Goal: Information Seeking & Learning: Compare options

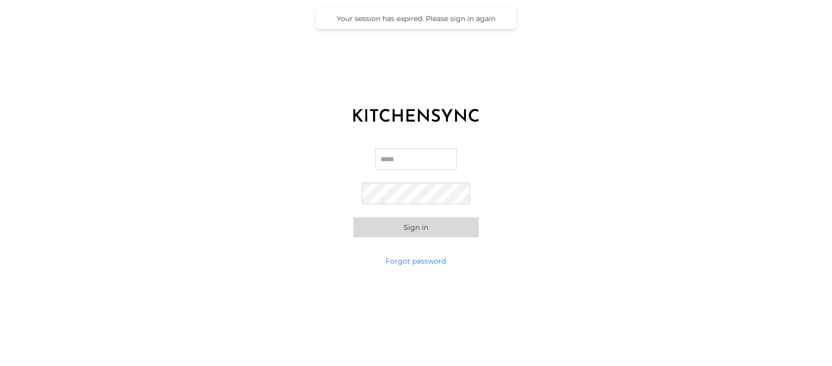
type input "**********"
click at [420, 226] on button "Sign in" at bounding box center [416, 228] width 126 height 20
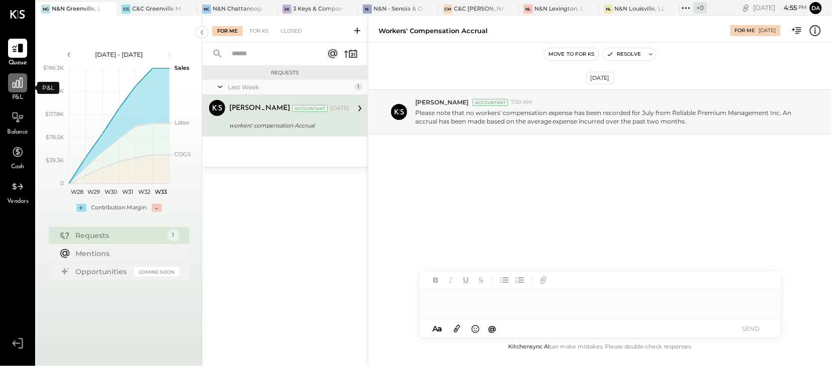
click at [16, 86] on icon at bounding box center [18, 83] width 10 height 10
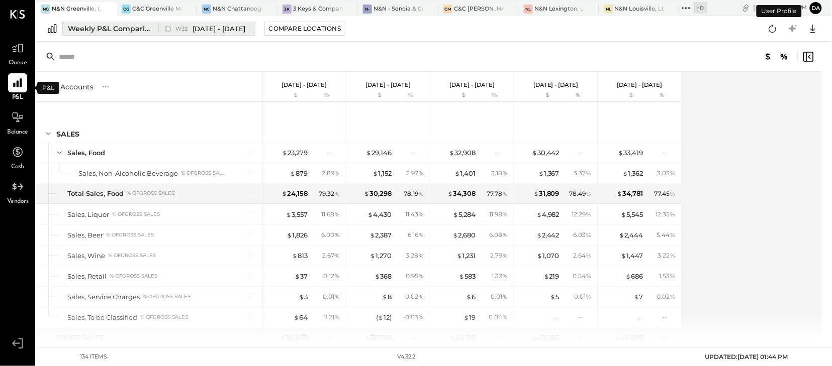
drag, startPoint x: 210, startPoint y: 34, endPoint x: 111, endPoint y: 27, distance: 99.7
click at [164, 84] on div "NG N&N Greenville, LLC CG C&C Greenville Main, LLC NC N&N Chattanooga, LLC 3K 3…" at bounding box center [434, 169] width 796 height 339
click at [111, 27] on div "Weekly P&L Comparison" at bounding box center [110, 29] width 84 height 10
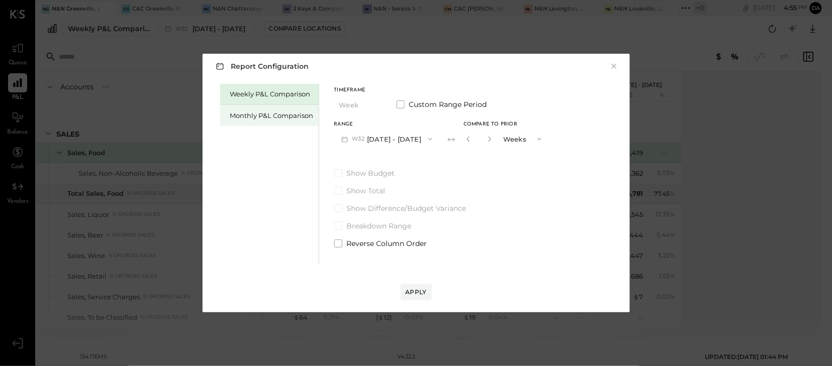
click at [257, 120] on div "Monthly P&L Comparison" at bounding box center [271, 116] width 83 height 10
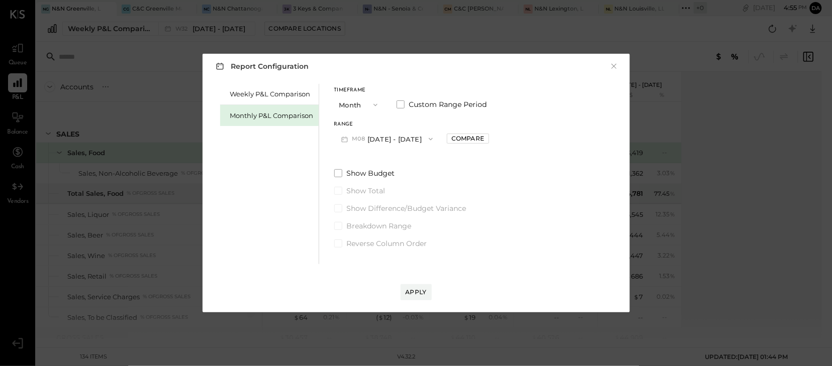
click at [427, 142] on icon "button" at bounding box center [431, 139] width 8 height 8
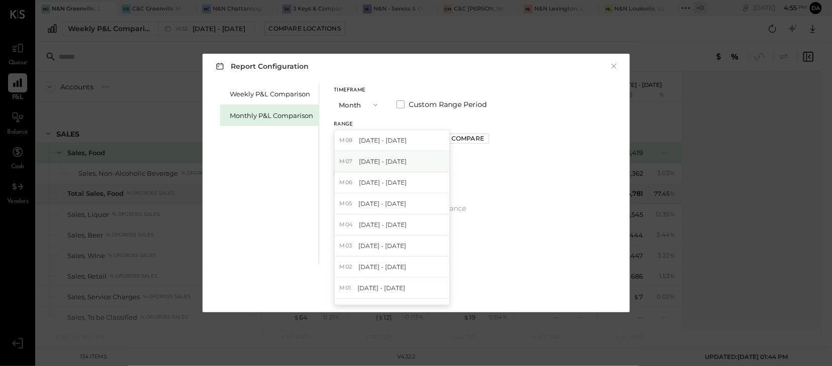
click at [390, 166] on span "Jul 1 - 31, 2025" at bounding box center [383, 161] width 48 height 9
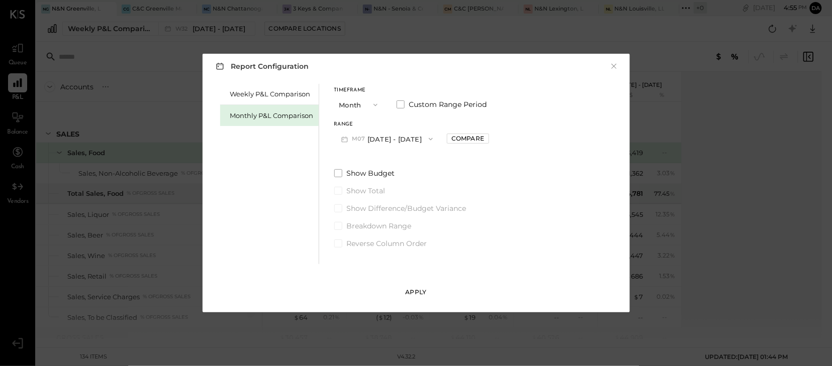
click at [410, 296] on div "Apply" at bounding box center [416, 292] width 21 height 9
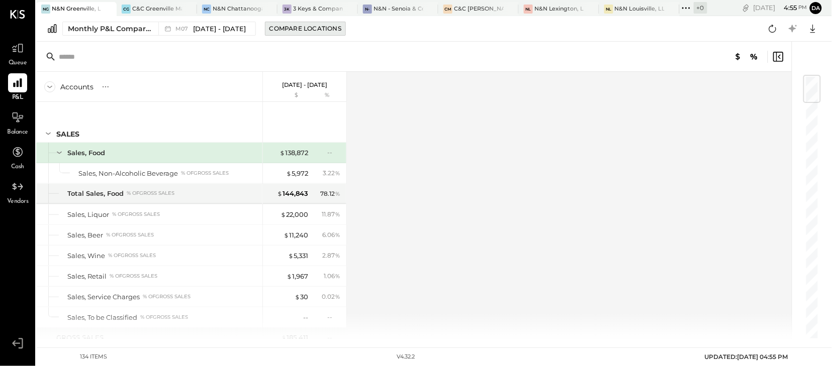
click at [302, 23] on button "Compare Locations" at bounding box center [305, 29] width 81 height 14
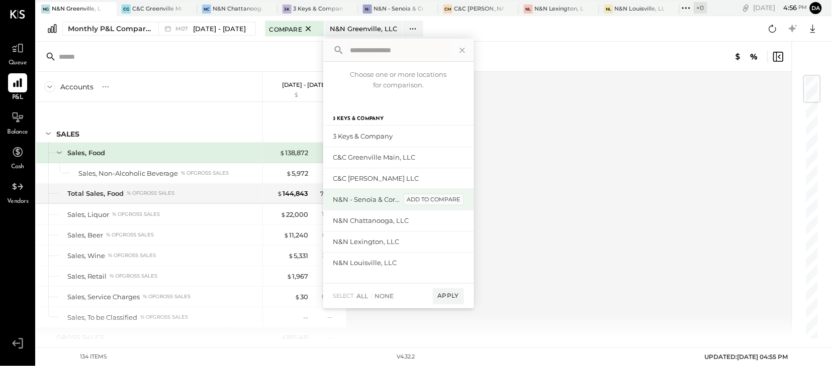
click at [415, 202] on div "add to compare" at bounding box center [434, 200] width 60 height 12
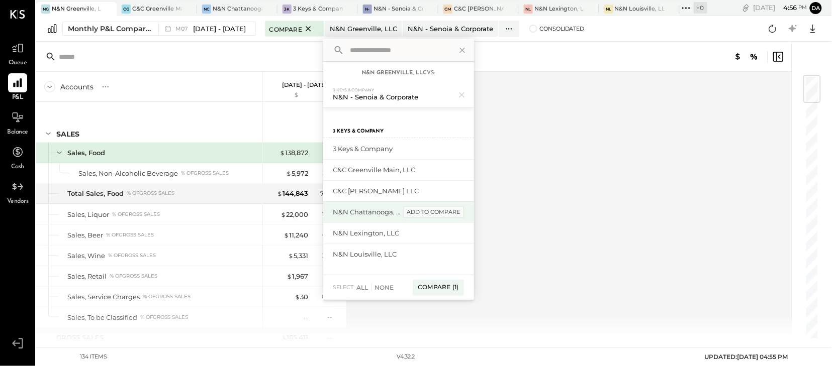
click at [414, 213] on div "add to compare" at bounding box center [434, 213] width 60 height 12
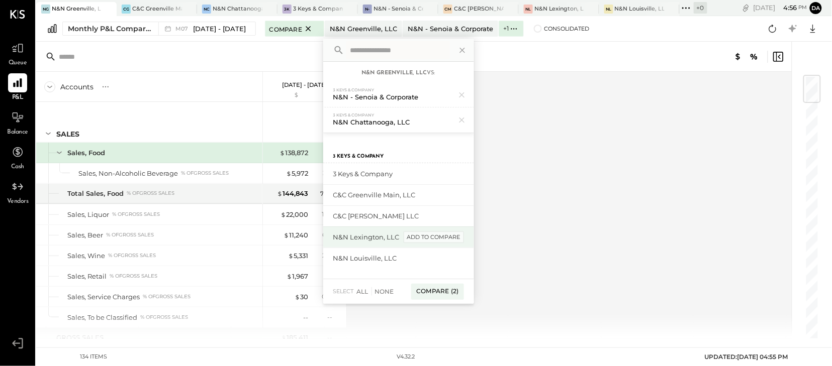
click at [413, 237] on div "add to compare" at bounding box center [434, 238] width 60 height 12
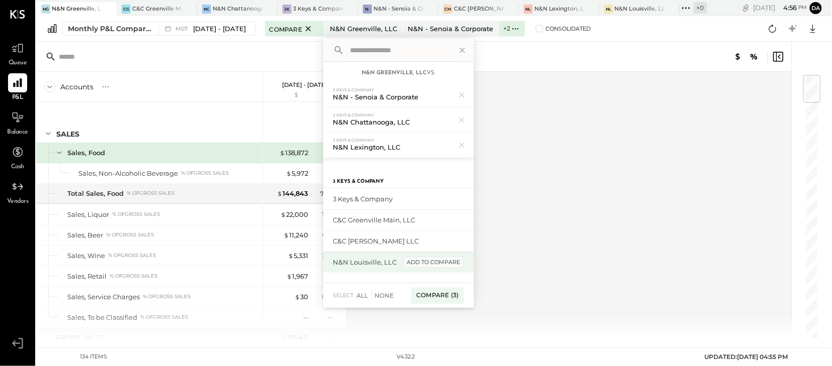
click at [410, 261] on div "add to compare" at bounding box center [434, 263] width 60 height 12
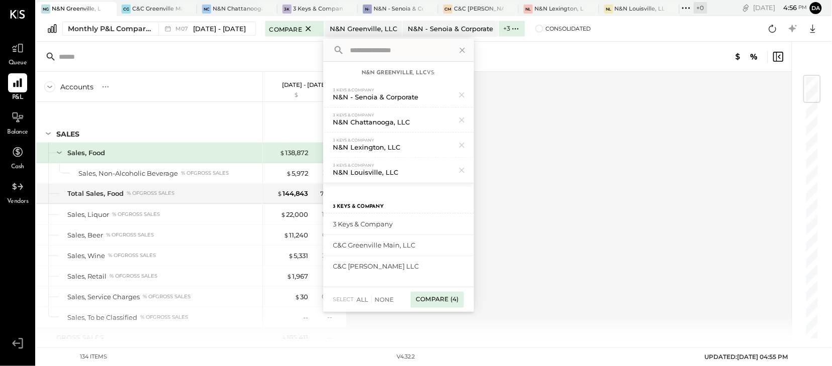
click at [428, 300] on div "Compare (4)" at bounding box center [437, 300] width 53 height 16
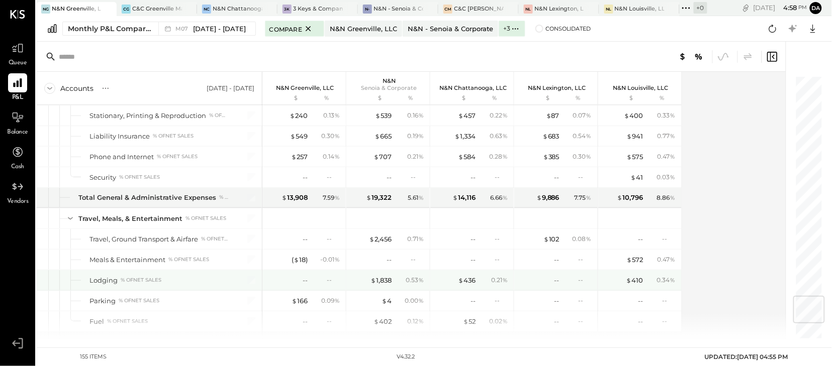
scroll to position [1865, 0]
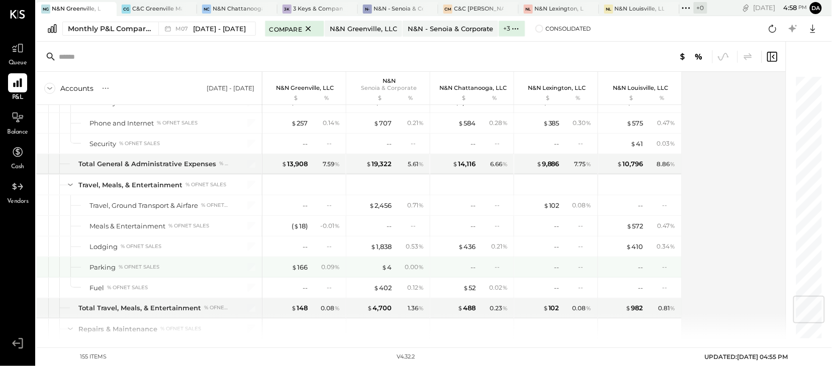
click at [560, 272] on div "-- --" at bounding box center [556, 267] width 75 height 20
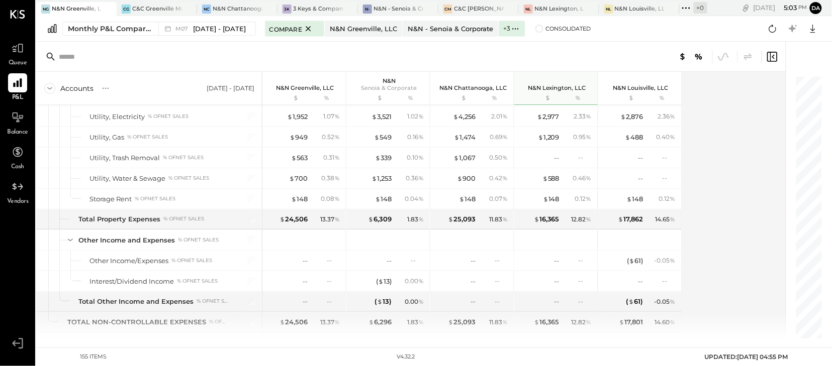
scroll to position [2563, 0]
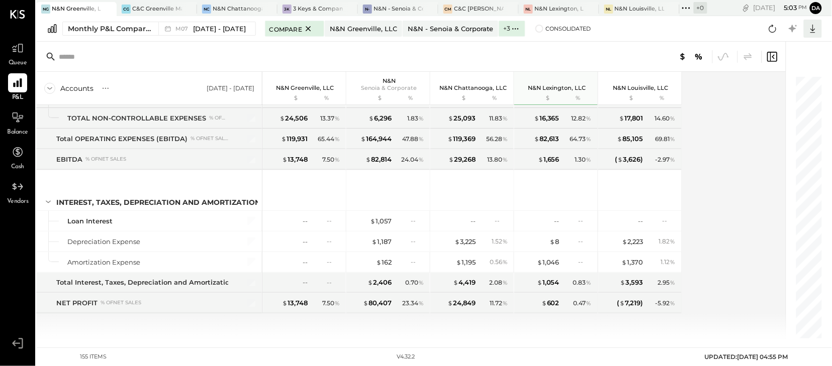
click at [813, 29] on icon at bounding box center [812, 28] width 13 height 13
click at [769, 88] on div "Excel" at bounding box center [781, 87] width 80 height 21
click at [535, 29] on span at bounding box center [539, 29] width 8 height 8
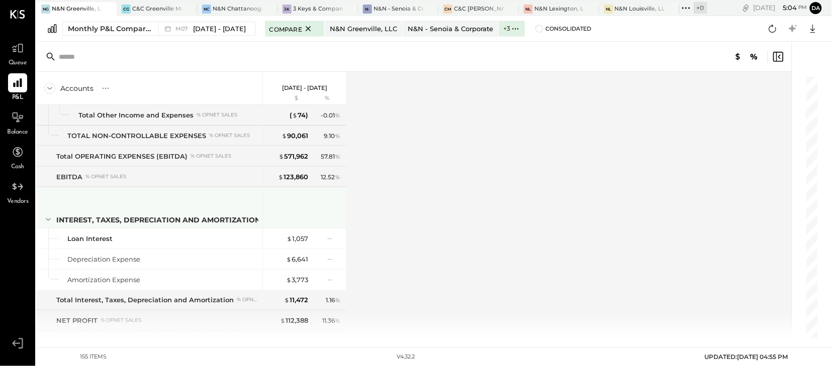
scroll to position [2563, 0]
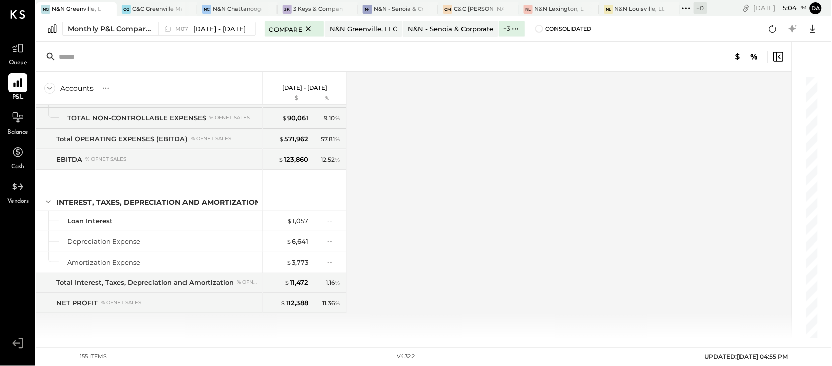
drag, startPoint x: 811, startPoint y: 30, endPoint x: 609, endPoint y: 150, distance: 235.5
click at [811, 30] on icon at bounding box center [812, 28] width 13 height 13
click at [765, 85] on div "Excel" at bounding box center [781, 87] width 80 height 21
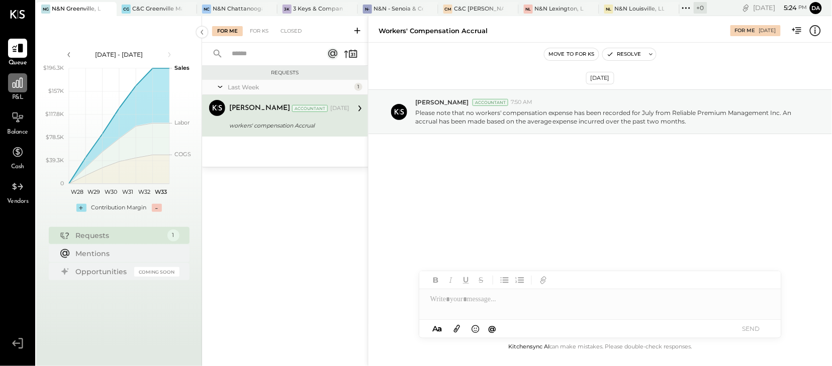
click at [16, 82] on icon at bounding box center [18, 83] width 10 height 10
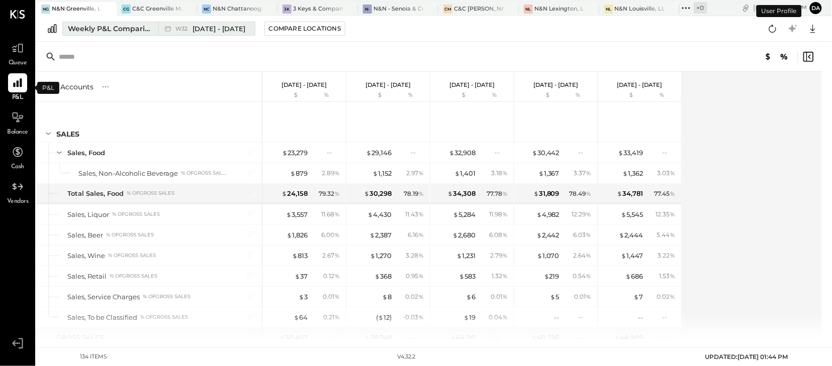
click at [95, 24] on div "Weekly P&L Comparison" at bounding box center [110, 29] width 84 height 10
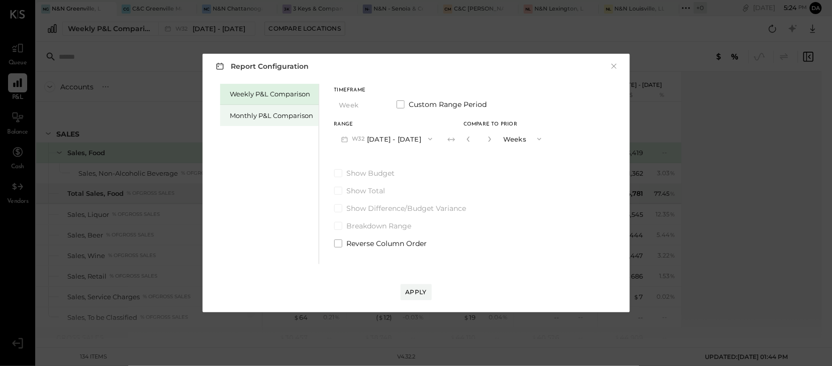
click at [269, 114] on div "Monthly P&L Comparison" at bounding box center [271, 116] width 83 height 10
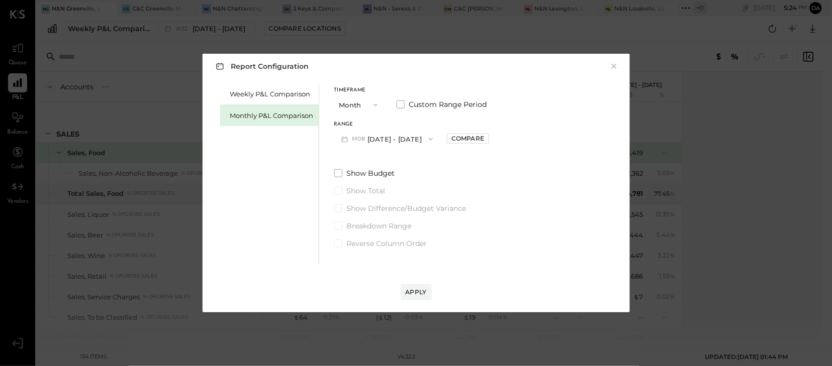
click at [373, 108] on icon "button" at bounding box center [375, 105] width 8 height 8
click at [351, 140] on span "YTD" at bounding box center [347, 140] width 10 height 7
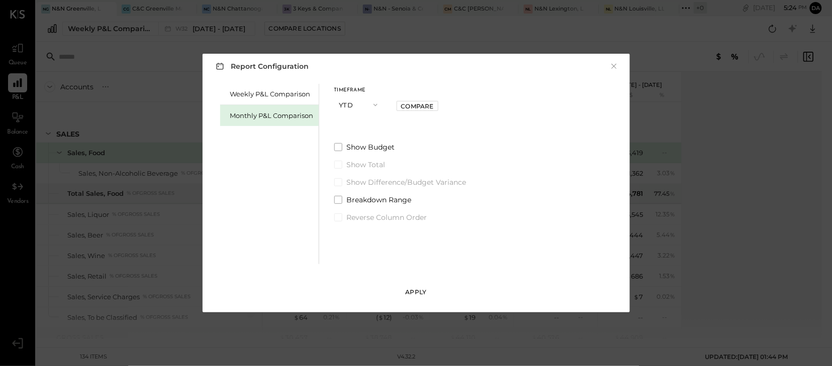
click at [418, 290] on div "Apply" at bounding box center [416, 292] width 21 height 9
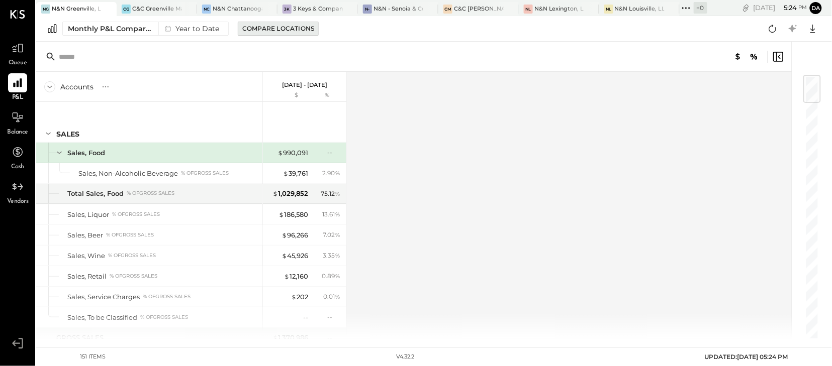
click at [279, 30] on div "Compare Locations" at bounding box center [278, 28] width 72 height 9
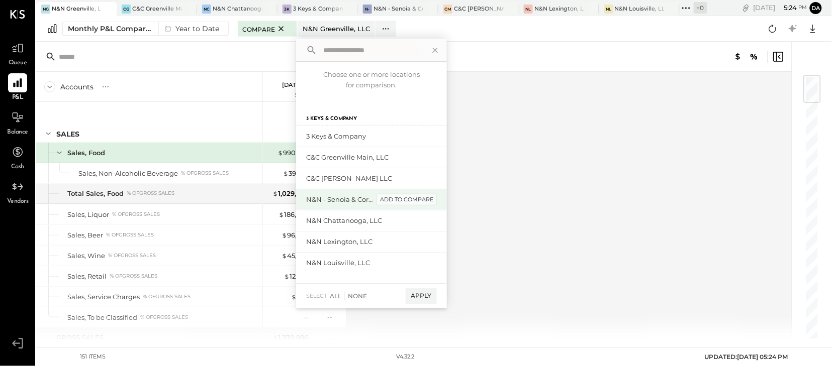
click at [417, 200] on div "add to compare" at bounding box center [406, 200] width 60 height 12
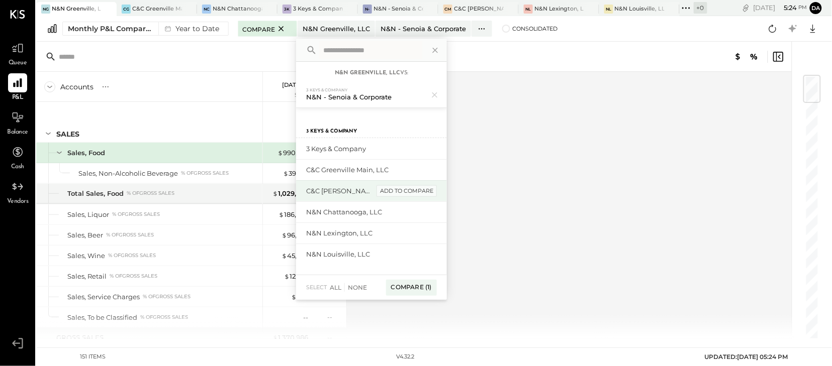
click at [401, 193] on div "add to compare" at bounding box center [406, 191] width 60 height 12
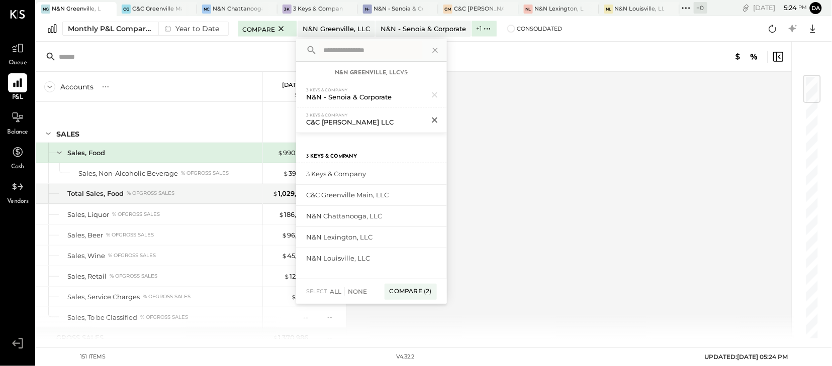
click at [433, 122] on icon at bounding box center [434, 120] width 13 height 13
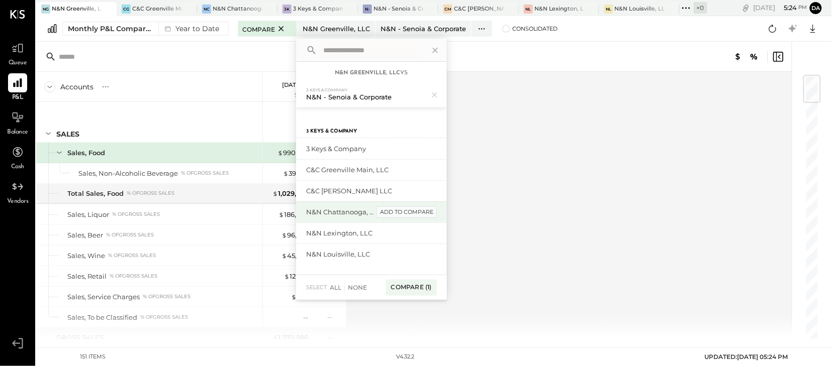
click at [406, 211] on div "add to compare" at bounding box center [406, 213] width 60 height 12
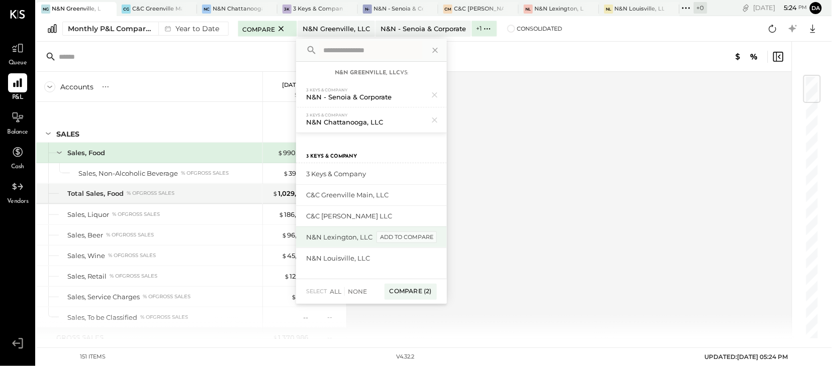
click at [402, 238] on div "add to compare" at bounding box center [406, 238] width 60 height 12
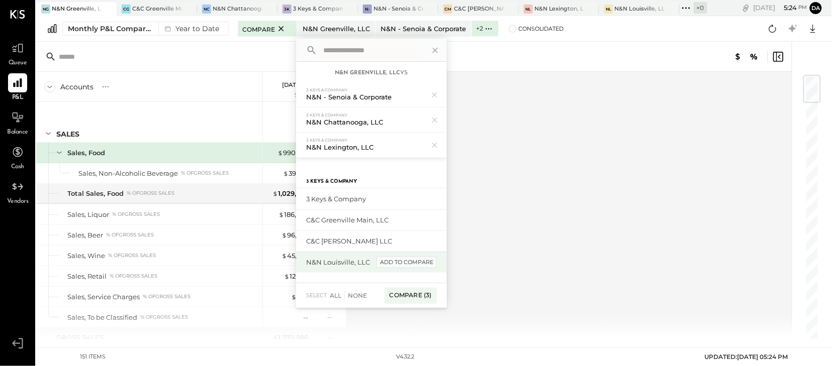
click at [402, 262] on div "add to compare" at bounding box center [406, 263] width 60 height 12
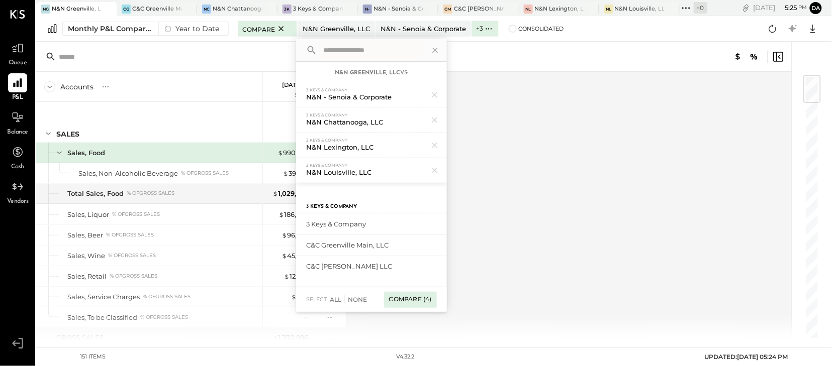
click at [409, 301] on div "Compare (4)" at bounding box center [410, 300] width 53 height 16
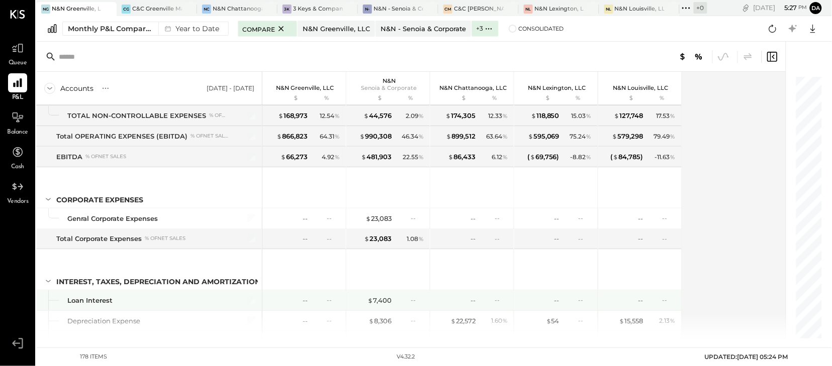
scroll to position [3059, 0]
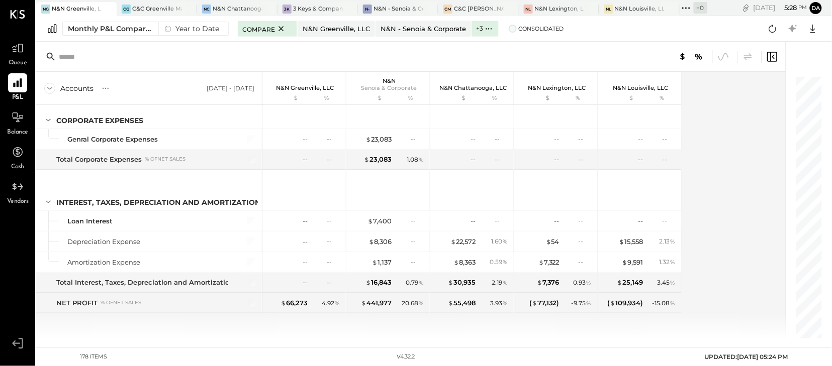
click at [510, 32] on span at bounding box center [513, 29] width 8 height 8
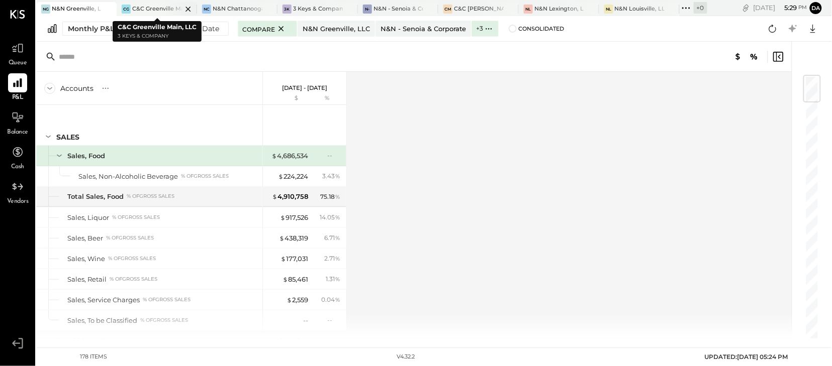
click at [168, 7] on div at bounding box center [179, 9] width 35 height 14
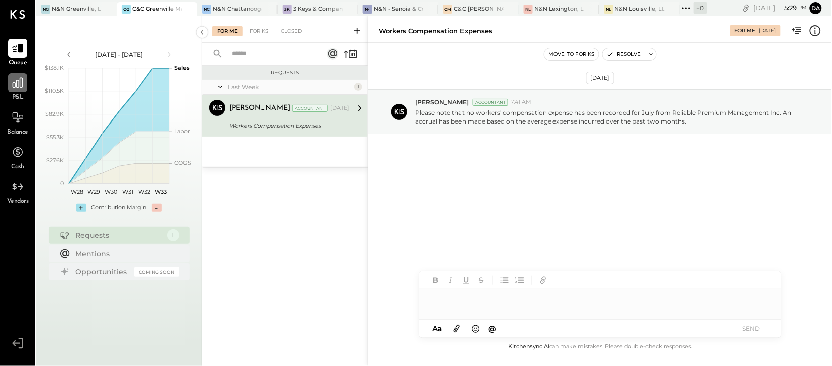
click at [24, 88] on div at bounding box center [17, 82] width 19 height 19
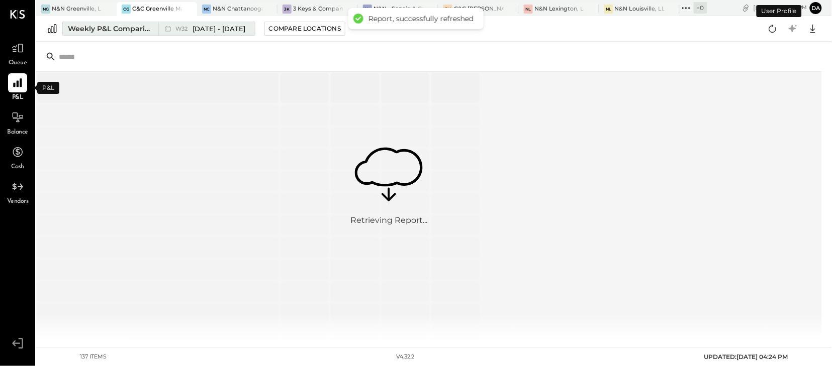
click at [91, 34] on button "Weekly P&L Comparison W32 [DATE] - [DATE]" at bounding box center [158, 29] width 193 height 14
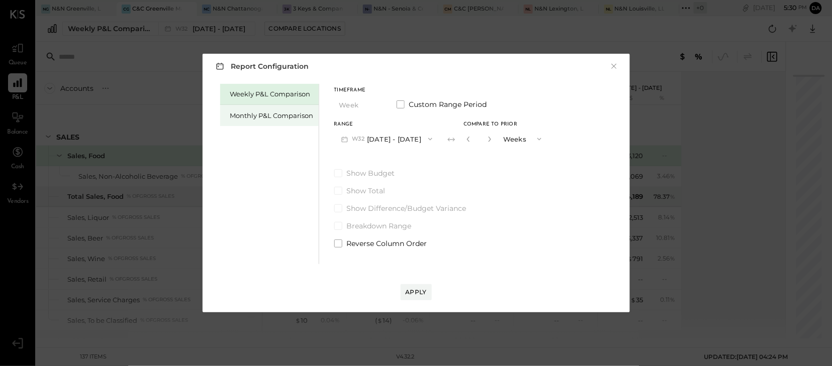
click at [248, 118] on div "Monthly P&L Comparison" at bounding box center [271, 116] width 83 height 10
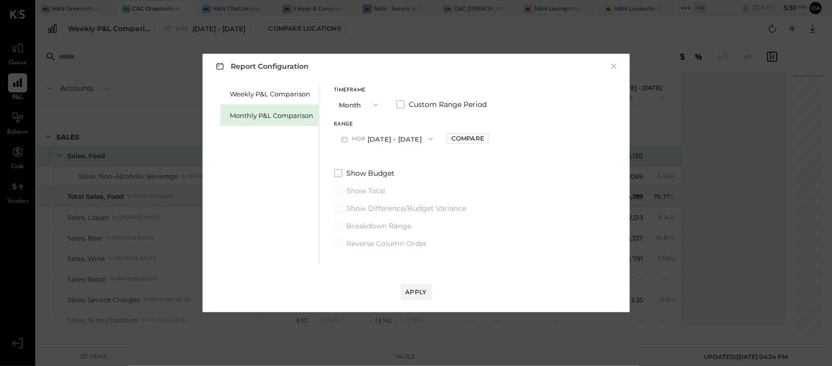
click at [374, 105] on icon "button" at bounding box center [375, 105] width 4 height 3
click at [357, 144] on div "YTD" at bounding box center [359, 141] width 49 height 18
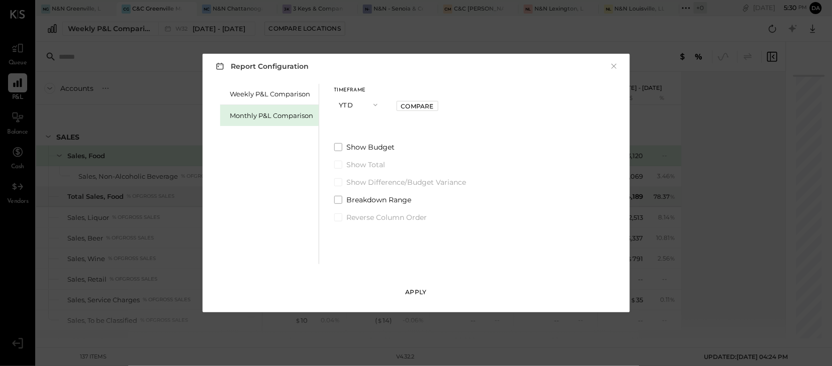
click at [418, 295] on div "Apply" at bounding box center [416, 292] width 21 height 9
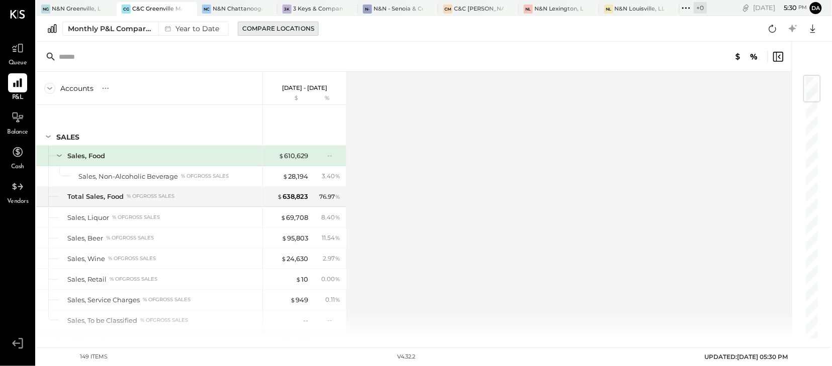
click at [292, 31] on div "Compare Locations" at bounding box center [278, 28] width 72 height 9
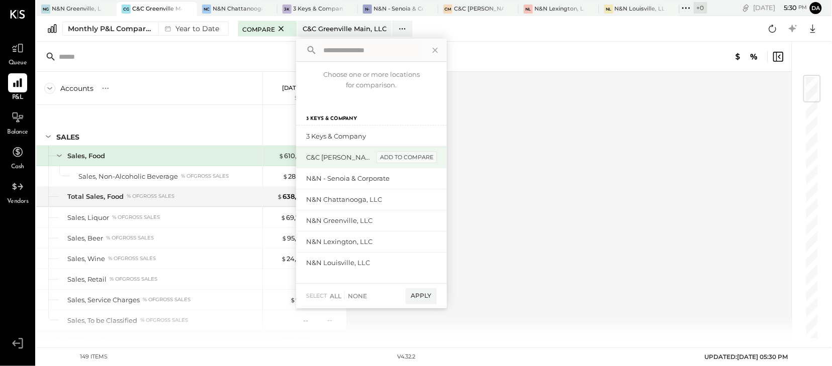
click at [410, 155] on div "add to compare" at bounding box center [406, 158] width 60 height 12
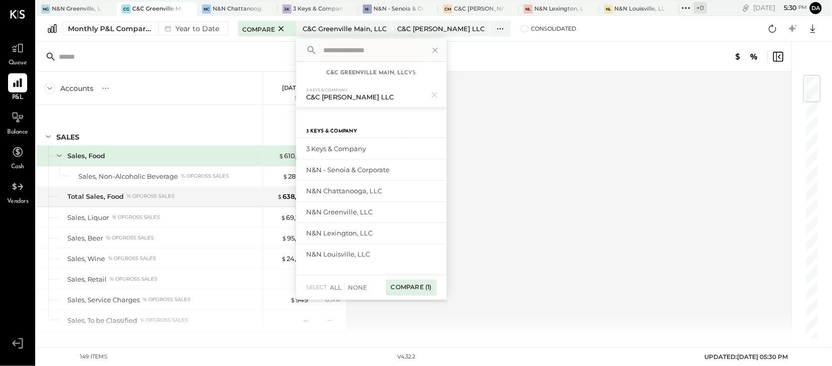
click at [407, 285] on div "Compare (1)" at bounding box center [411, 288] width 51 height 16
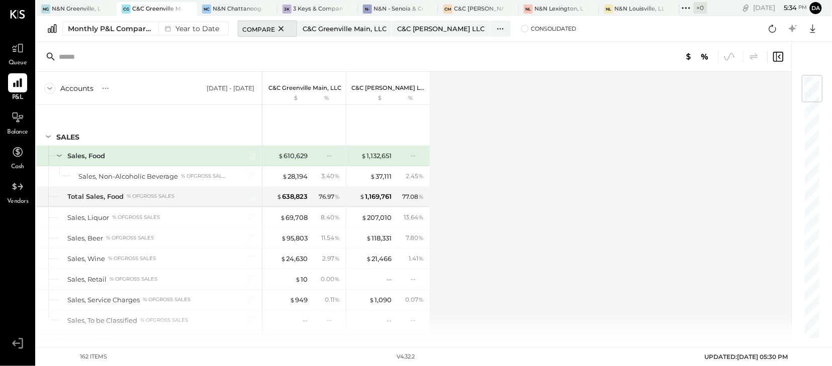
click at [279, 29] on icon at bounding box center [281, 29] width 13 height 12
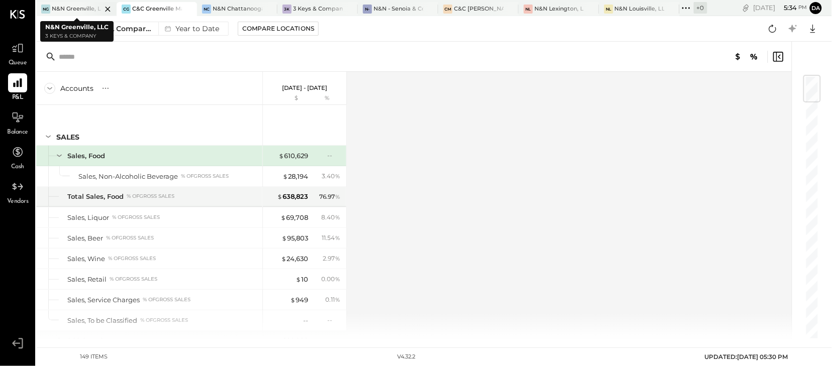
click at [106, 8] on icon at bounding box center [108, 9] width 13 height 12
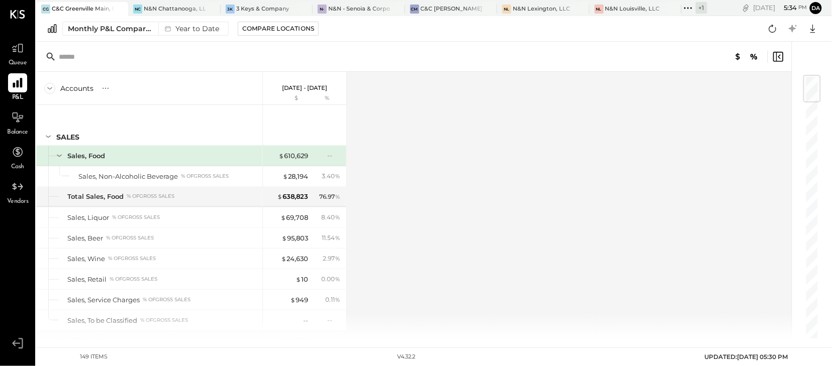
click at [24, 84] on icon at bounding box center [17, 82] width 13 height 13
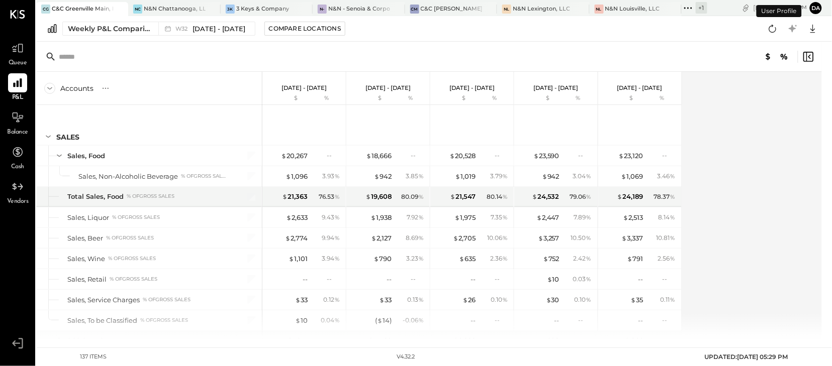
click at [447, 8] on div "C&C [PERSON_NAME] LLC" at bounding box center [451, 9] width 61 height 8
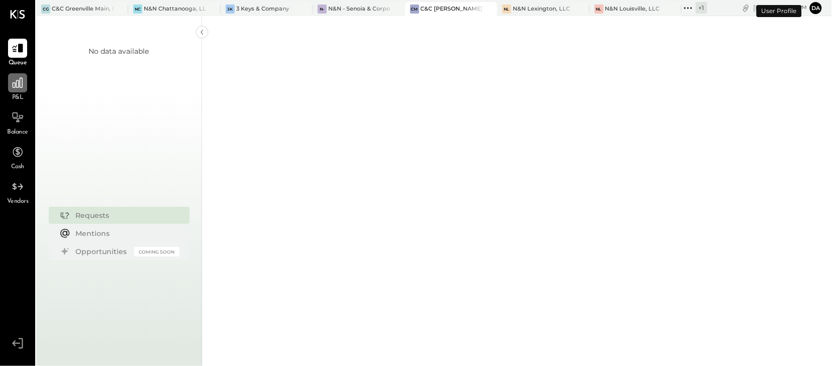
click at [21, 85] on icon at bounding box center [17, 82] width 13 height 13
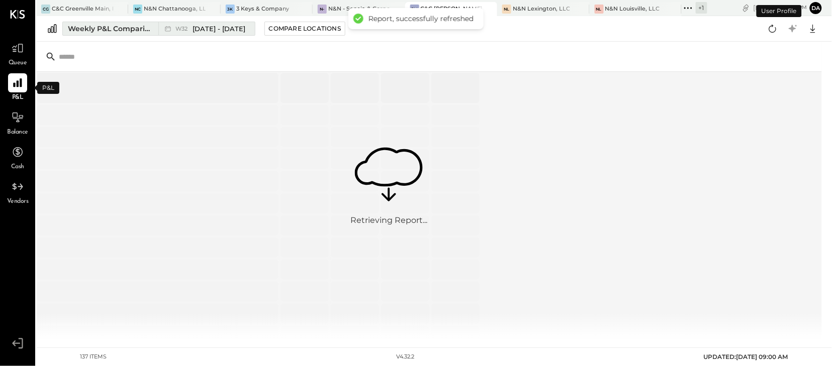
click at [93, 29] on div "Weekly P&L Comparison" at bounding box center [110, 29] width 84 height 10
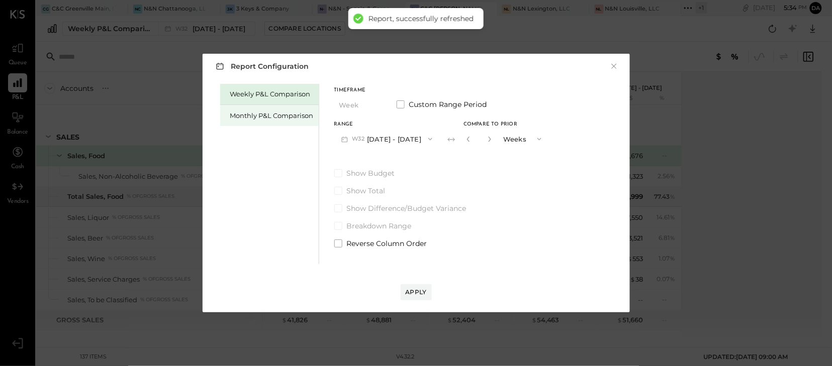
click at [246, 118] on div "Monthly P&L Comparison" at bounding box center [271, 116] width 83 height 10
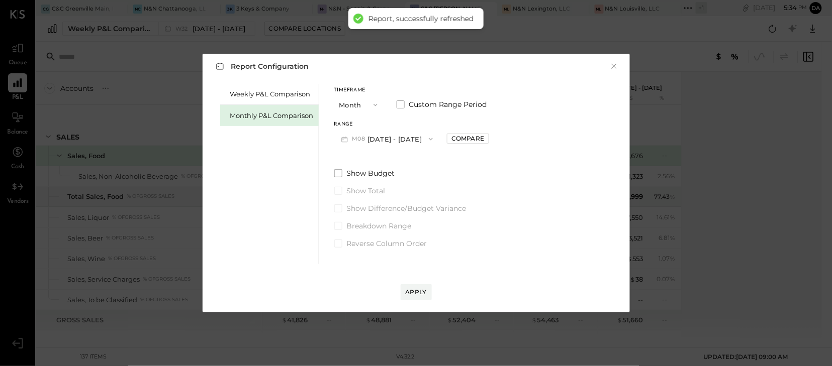
click at [377, 105] on icon "button" at bounding box center [375, 105] width 8 height 8
click at [363, 137] on div "YTD" at bounding box center [359, 141] width 49 height 18
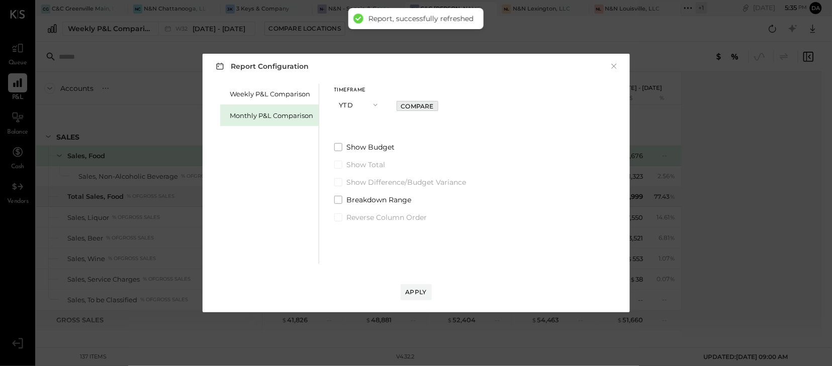
click at [411, 107] on div "Compare" at bounding box center [417, 106] width 33 height 9
click at [434, 106] on icon "button" at bounding box center [434, 106] width 3 height 6
type input "*"
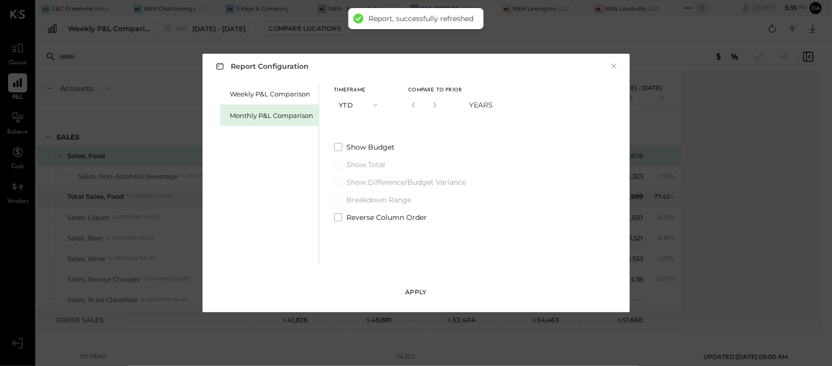
click at [417, 291] on div "Apply" at bounding box center [416, 292] width 21 height 9
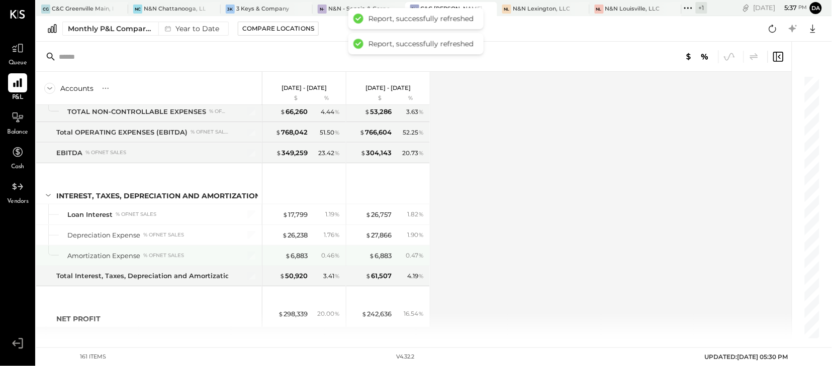
scroll to position [2749, 0]
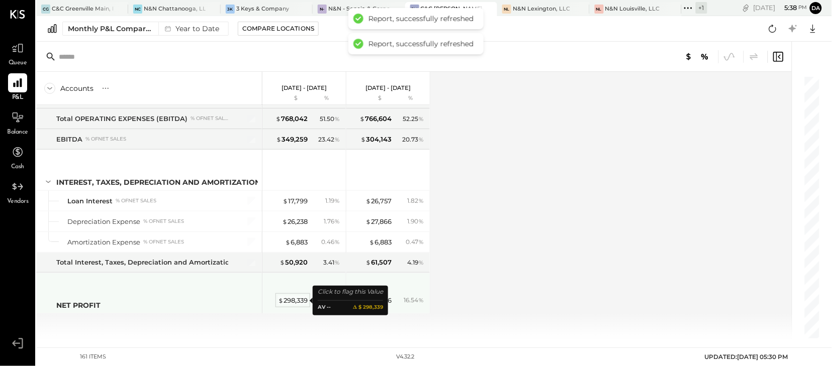
click at [289, 303] on div "$ 298,339" at bounding box center [293, 301] width 30 height 10
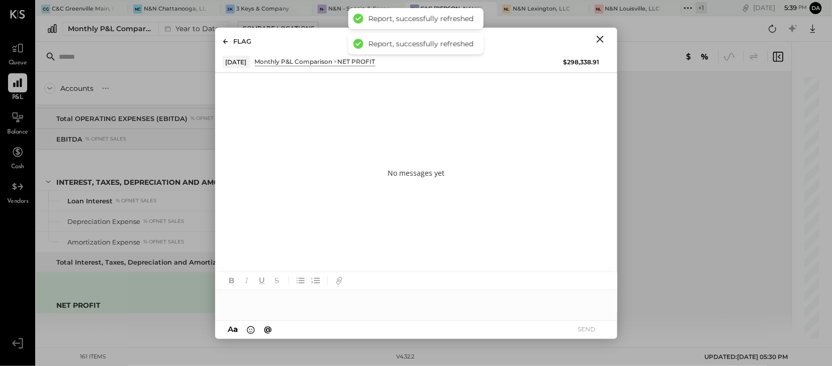
drag, startPoint x: 458, startPoint y: 174, endPoint x: 485, endPoint y: 166, distance: 28.7
click at [459, 173] on div "No messages yet" at bounding box center [416, 173] width 402 height 201
click at [596, 36] on icon "Close" at bounding box center [600, 39] width 12 height 12
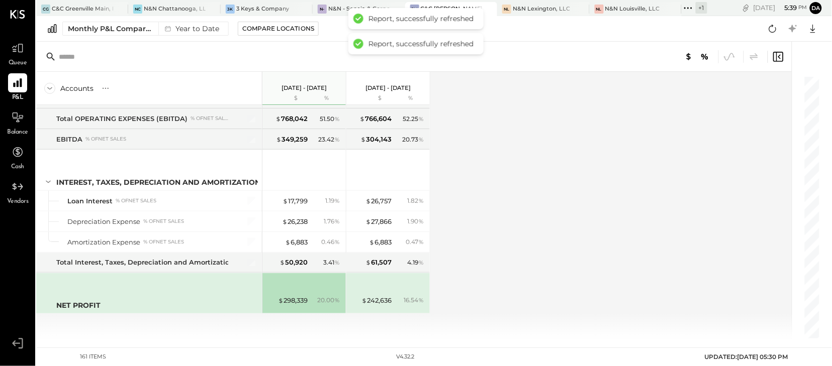
click at [495, 106] on div "Accounts S % GL [DATE] - [DATE] $ % [DATE] - [DATE] $ % SALES Sales, Food Sales…" at bounding box center [414, 205] width 757 height 267
